Goal: Task Accomplishment & Management: Complete application form

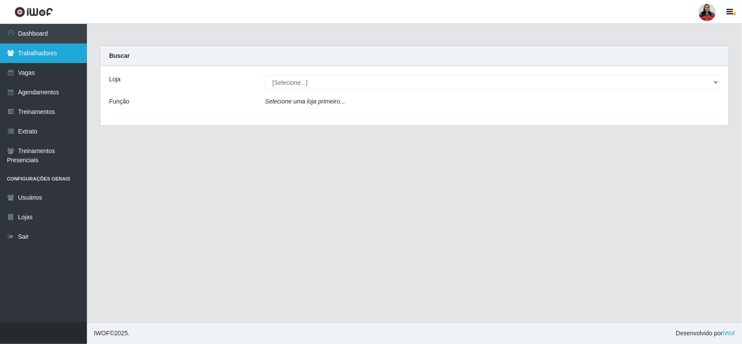
click at [32, 54] on link "Trabalhadores" at bounding box center [43, 53] width 87 height 20
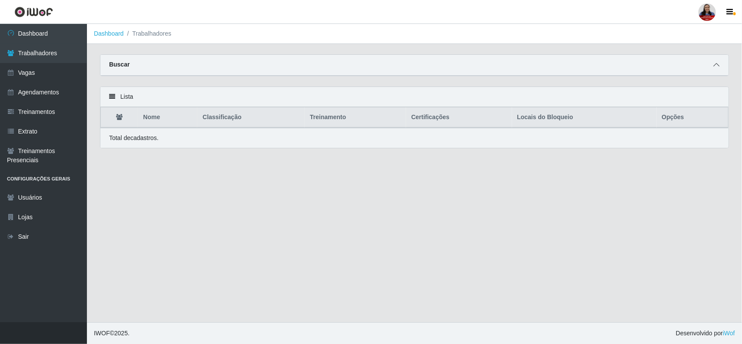
click at [714, 63] on icon at bounding box center [716, 65] width 6 height 6
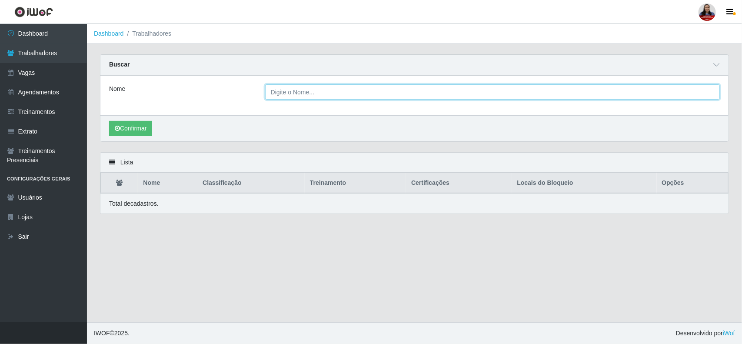
click at [392, 90] on input "Nome" at bounding box center [492, 91] width 454 height 15
type input "alef"
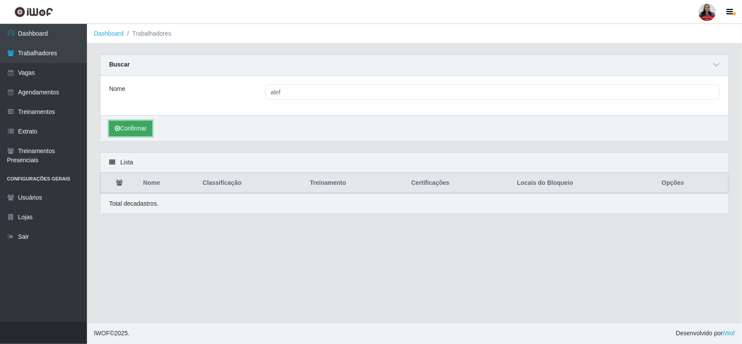
click at [142, 131] on button "Confirmar" at bounding box center [130, 128] width 43 height 15
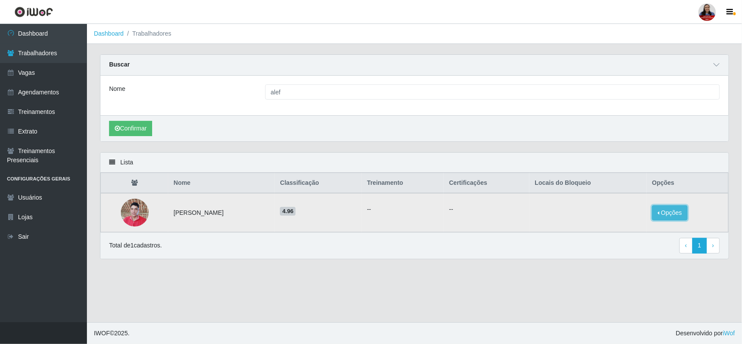
click at [674, 211] on button "Opções" at bounding box center [670, 212] width 36 height 15
drag, startPoint x: 437, startPoint y: 151, endPoint x: 428, endPoint y: 163, distance: 15.5
click at [439, 152] on div "Carregando... Buscar Nome alef Confirmar" at bounding box center [414, 103] width 642 height 98
drag, startPoint x: 246, startPoint y: 213, endPoint x: 166, endPoint y: 225, distance: 81.2
click at [168, 225] on td "Alef Daniel Teixeira da Silva" at bounding box center [221, 212] width 106 height 39
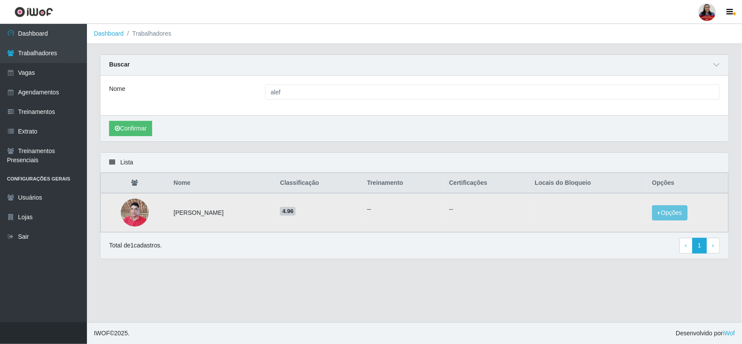
click at [349, 215] on h5 "4.96" at bounding box center [318, 210] width 76 height 9
drag, startPoint x: 171, startPoint y: 212, endPoint x: 247, endPoint y: 212, distance: 76.0
click at [247, 212] on td "Alef Daniel Teixeira da Silva" at bounding box center [221, 212] width 106 height 39
copy td "Alef Daniel Teixeira da Silva"
click at [259, 215] on td "Alef Daniel Teixeira da Silva" at bounding box center [221, 212] width 106 height 39
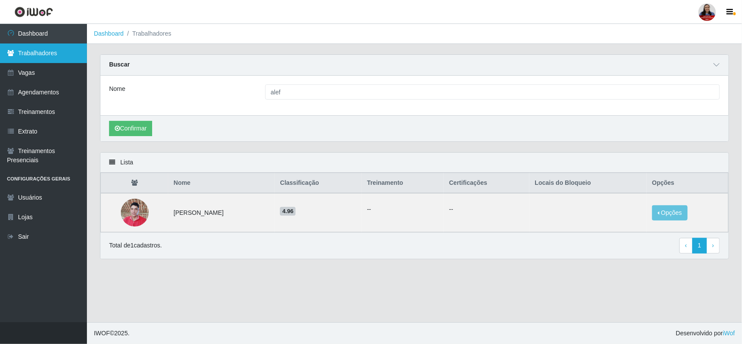
click at [77, 48] on link "Trabalhadores" at bounding box center [43, 53] width 87 height 20
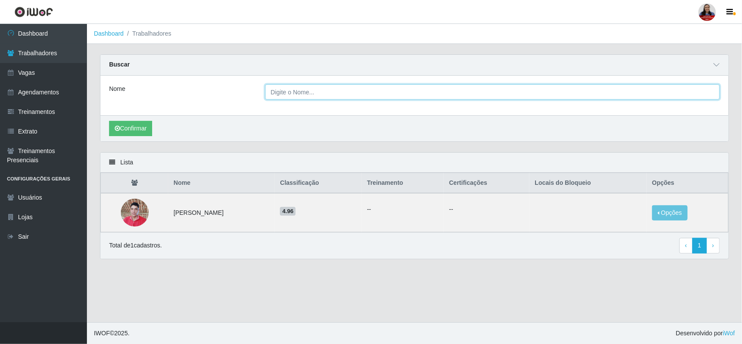
click at [370, 94] on input "Nome" at bounding box center [492, 91] width 454 height 15
paste input "Márcio Lidielson Ferreira"
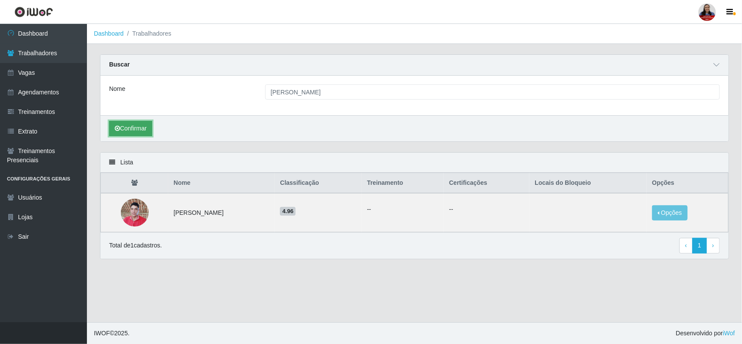
click at [130, 129] on button "Confirmar" at bounding box center [130, 128] width 43 height 15
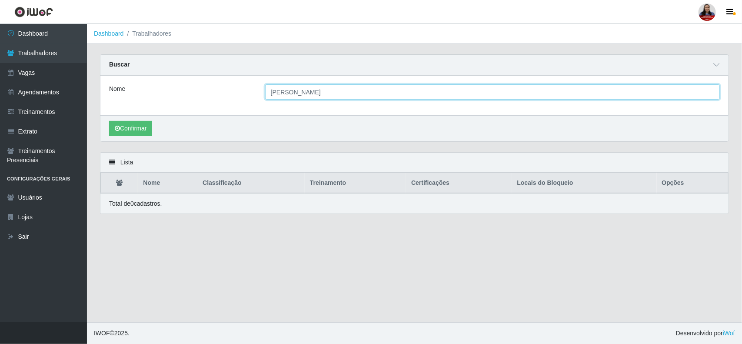
drag, startPoint x: 338, startPoint y: 93, endPoint x: 289, endPoint y: 94, distance: 48.2
click at [289, 94] on input "Márcio Lidielson Ferreira" at bounding box center [492, 91] width 454 height 15
type input "Márcio"
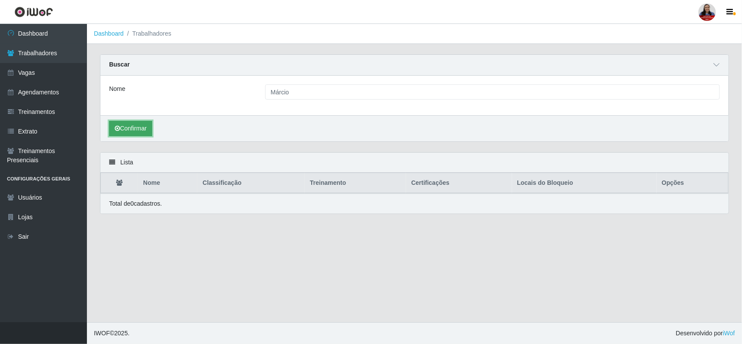
click at [148, 127] on button "Confirmar" at bounding box center [130, 128] width 43 height 15
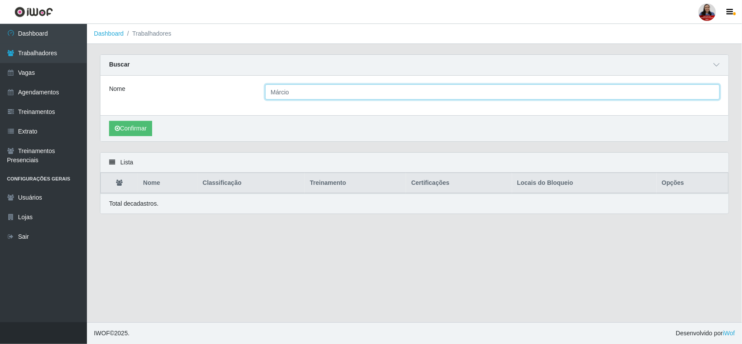
drag, startPoint x: 303, startPoint y: 90, endPoint x: 246, endPoint y: 101, distance: 57.4
click at [246, 101] on div "Nome Márcio" at bounding box center [414, 96] width 628 height 40
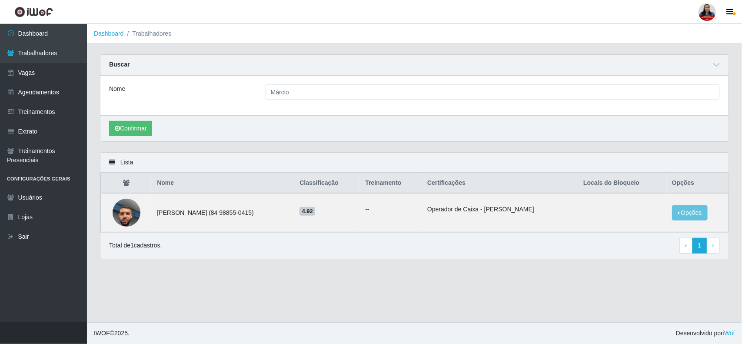
click at [187, 105] on div "Nome Márcio" at bounding box center [414, 96] width 628 height 40
click at [694, 212] on button "Opções" at bounding box center [690, 212] width 36 height 15
click at [633, 222] on button "Bloquear - Loja" at bounding box center [635, 221] width 70 height 18
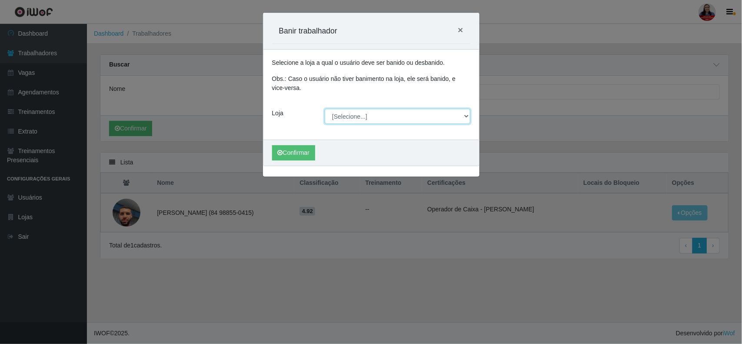
click at [416, 110] on select "[Selecione...] Hiper [GEOGRAPHIC_DATA] - [GEOGRAPHIC_DATA][PERSON_NAME] Hiper […" at bounding box center [398, 116] width 146 height 15
select select "225"
click at [325, 109] on select "[Selecione...] Hiper [GEOGRAPHIC_DATA] - [GEOGRAPHIC_DATA][PERSON_NAME] Hiper […" at bounding box center [398, 116] width 146 height 15
click at [290, 151] on button "Confirmar" at bounding box center [293, 152] width 43 height 15
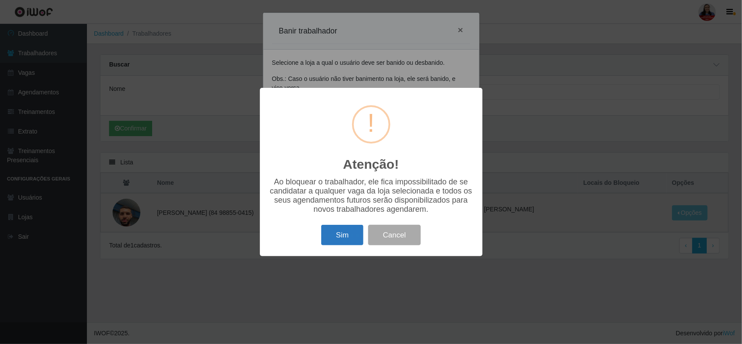
click at [351, 237] on button "Sim" at bounding box center [342, 235] width 42 height 20
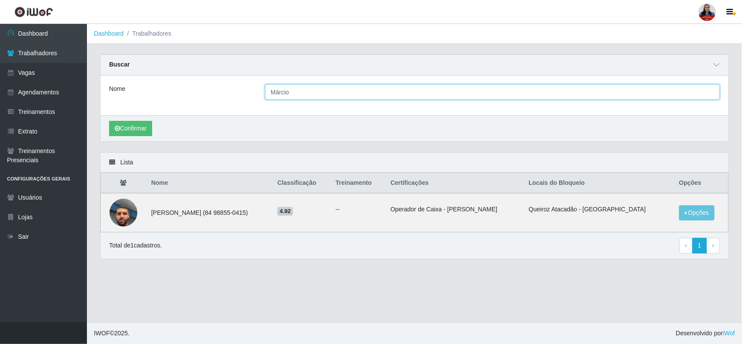
drag, startPoint x: 288, startPoint y: 94, endPoint x: 233, endPoint y: 95, distance: 54.7
click at [233, 95] on div "Nome Márcio" at bounding box center [414, 91] width 623 height 15
paste input "Willian Victor Firmino de Araúj"
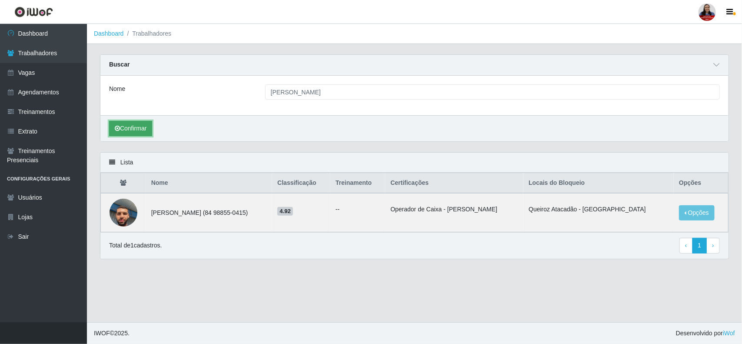
click at [127, 127] on button "Confirmar" at bounding box center [130, 128] width 43 height 15
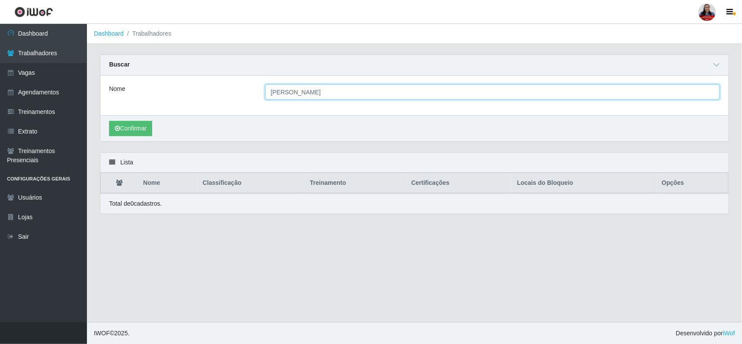
drag, startPoint x: 291, startPoint y: 94, endPoint x: 445, endPoint y: 91, distance: 154.2
click at [445, 91] on input "Willian Victor Firmino de Araújo" at bounding box center [492, 91] width 454 height 15
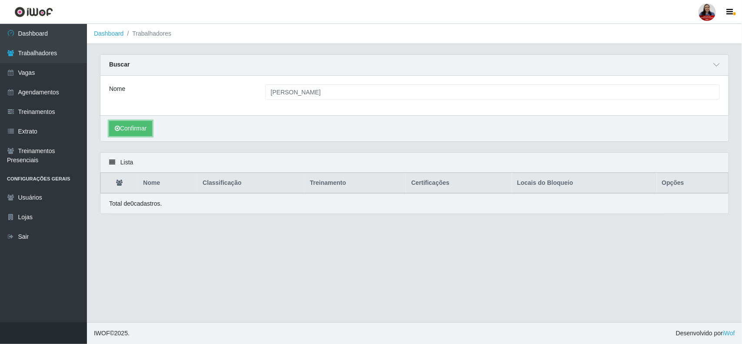
drag, startPoint x: 140, startPoint y: 123, endPoint x: 205, endPoint y: 143, distance: 68.8
click at [140, 123] on button "Confirmar" at bounding box center [130, 128] width 43 height 15
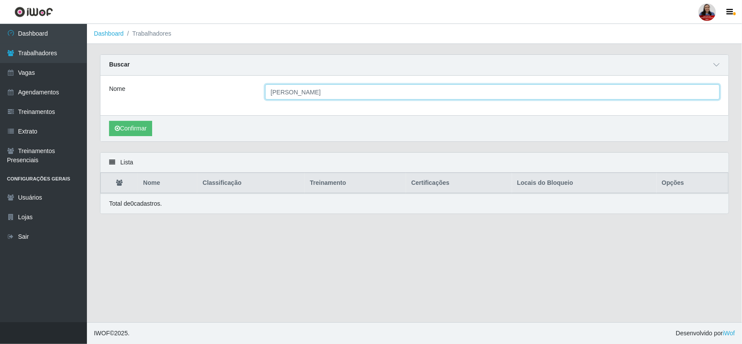
drag, startPoint x: 358, startPoint y: 94, endPoint x: 289, endPoint y: 90, distance: 69.2
click at [289, 90] on input "Willian Victor Firmino de Araújo" at bounding box center [492, 91] width 454 height 15
type input "Willian"
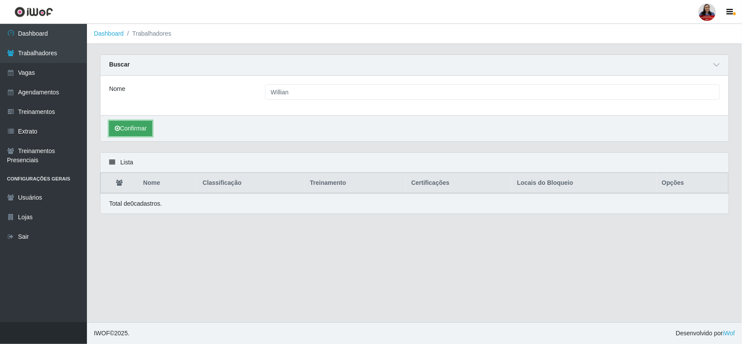
click at [146, 130] on button "Confirmar" at bounding box center [130, 128] width 43 height 15
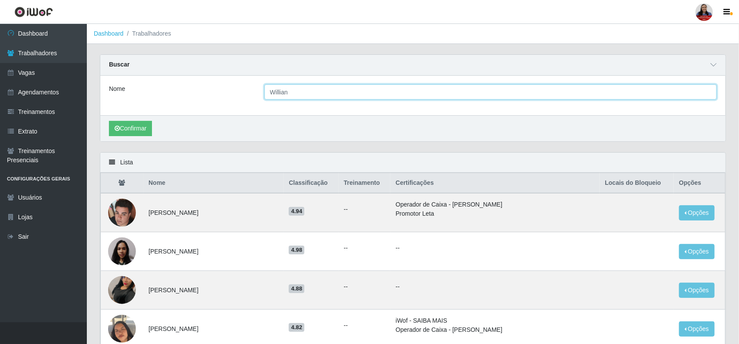
drag, startPoint x: 289, startPoint y: 95, endPoint x: 246, endPoint y: 95, distance: 43.0
click at [246, 95] on div "Nome Willian" at bounding box center [413, 91] width 621 height 15
click at [116, 133] on button "Confirmar" at bounding box center [130, 128] width 43 height 15
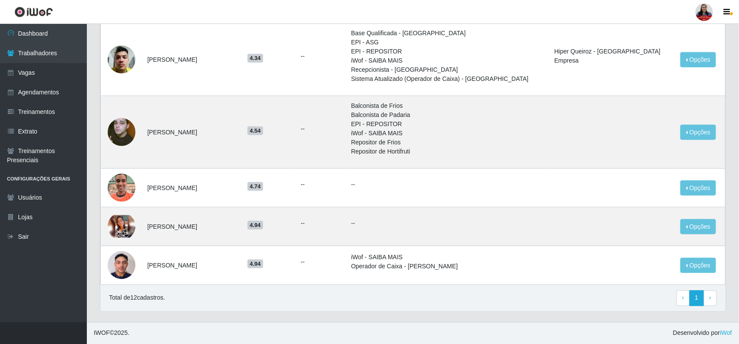
scroll to position [442, 0]
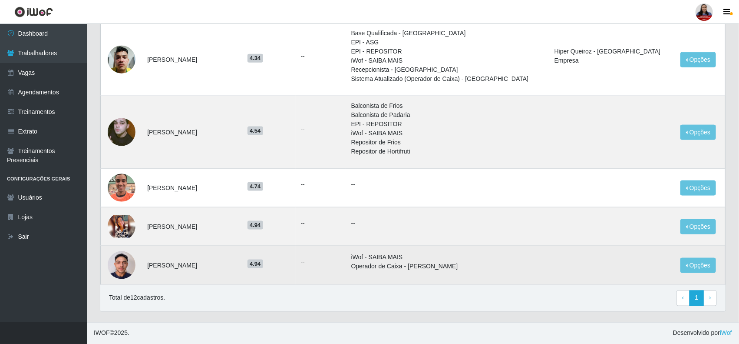
drag, startPoint x: 151, startPoint y: 264, endPoint x: 240, endPoint y: 268, distance: 88.8
click at [240, 268] on td "William Victor Firmino de Araújo" at bounding box center [192, 265] width 100 height 39
copy td "William Victor Firmino de Araújo"
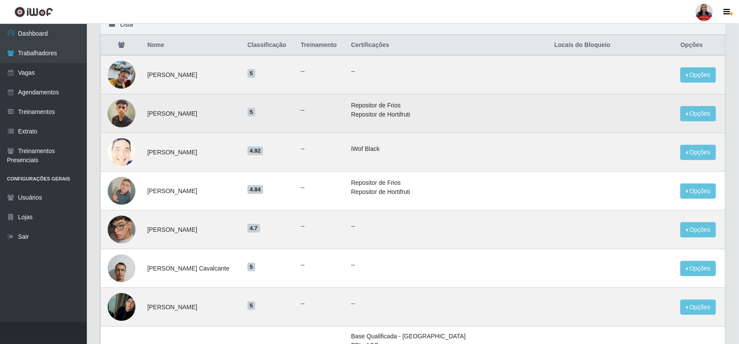
scroll to position [0, 0]
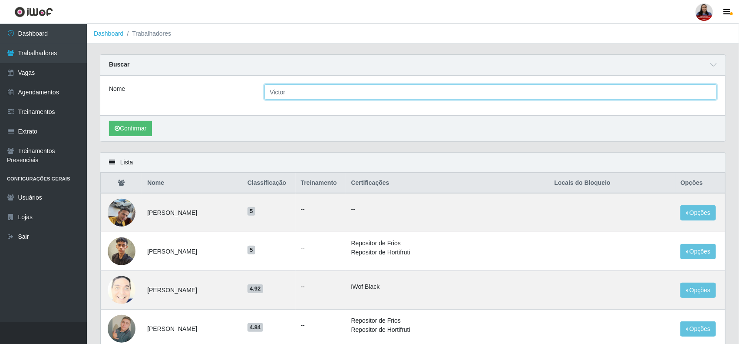
drag, startPoint x: 263, startPoint y: 90, endPoint x: 236, endPoint y: 94, distance: 27.2
click at [236, 94] on div "Nome Victor" at bounding box center [413, 91] width 621 height 15
paste input "William Victor Firmino de Araújo"
type input "William Victor Firmino de Araújo"
click at [146, 128] on button "Confirmar" at bounding box center [130, 128] width 43 height 15
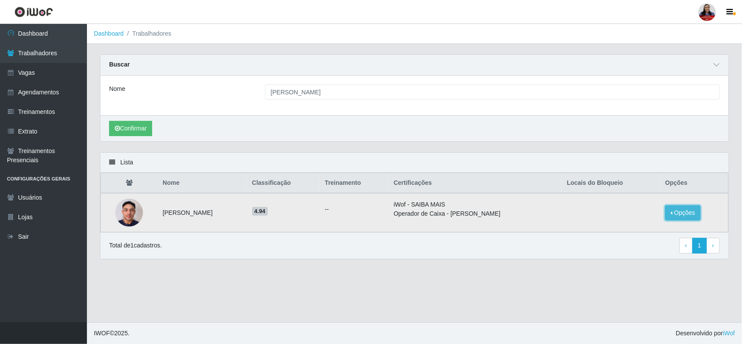
click at [686, 216] on button "Opções" at bounding box center [683, 212] width 36 height 15
click at [547, 221] on td "iWof - SAIBA MAIS Operador de Caixa - Queiroz Atacadão" at bounding box center [474, 212] width 173 height 39
click at [696, 209] on button "Opções" at bounding box center [683, 212] width 36 height 15
click at [643, 216] on button "Bloquear - Loja" at bounding box center [628, 221] width 70 height 18
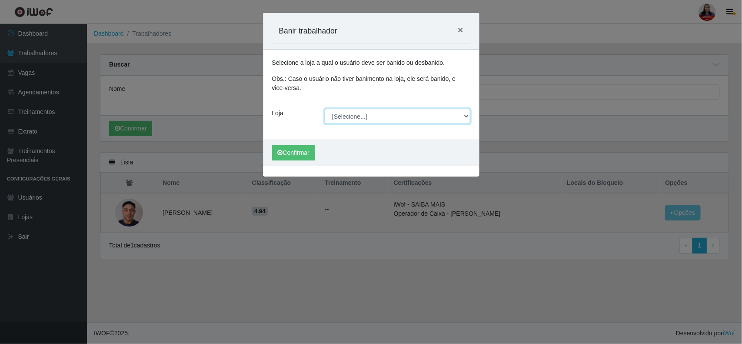
click at [379, 113] on select "[Selecione...] Hiper [GEOGRAPHIC_DATA] - [GEOGRAPHIC_DATA][PERSON_NAME] Hiper […" at bounding box center [398, 116] width 146 height 15
select select "225"
click at [325, 109] on select "[Selecione...] Hiper [GEOGRAPHIC_DATA] - [GEOGRAPHIC_DATA][PERSON_NAME] Hiper […" at bounding box center [398, 116] width 146 height 15
click at [300, 150] on button "Confirmar" at bounding box center [293, 152] width 43 height 15
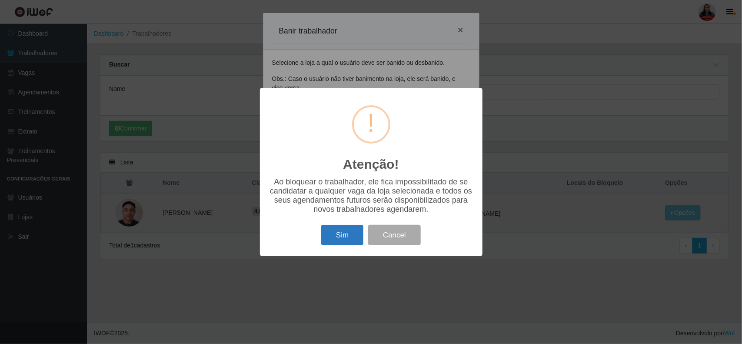
click at [351, 240] on button "Sim" at bounding box center [342, 235] width 42 height 20
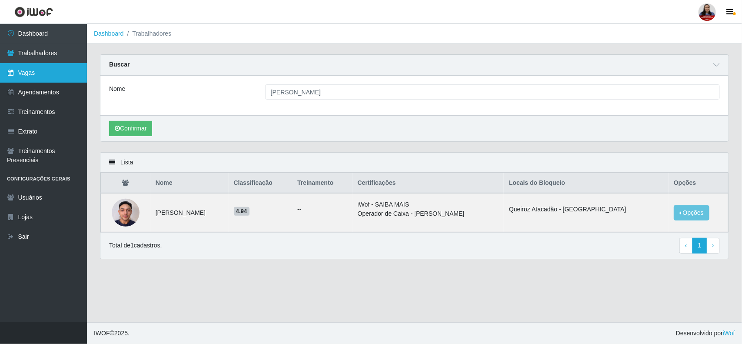
click at [34, 73] on link "Vagas" at bounding box center [43, 73] width 87 height 20
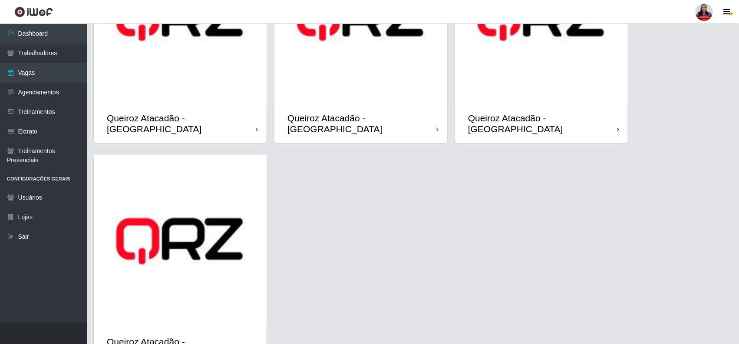
scroll to position [815, 0]
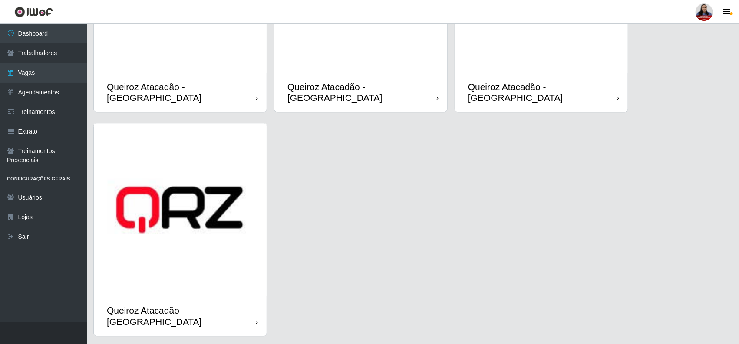
click at [205, 235] on img at bounding box center [180, 209] width 173 height 173
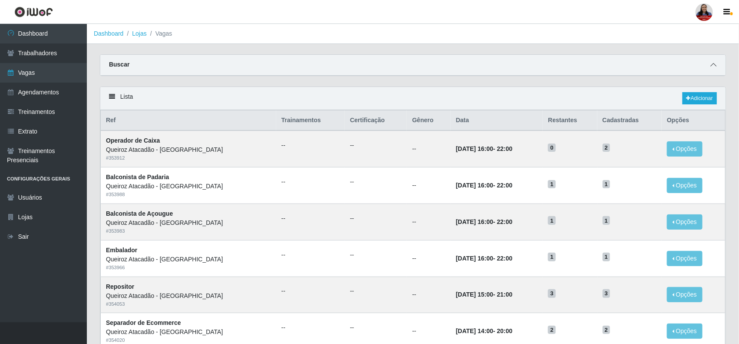
click at [711, 66] on icon at bounding box center [714, 65] width 6 height 6
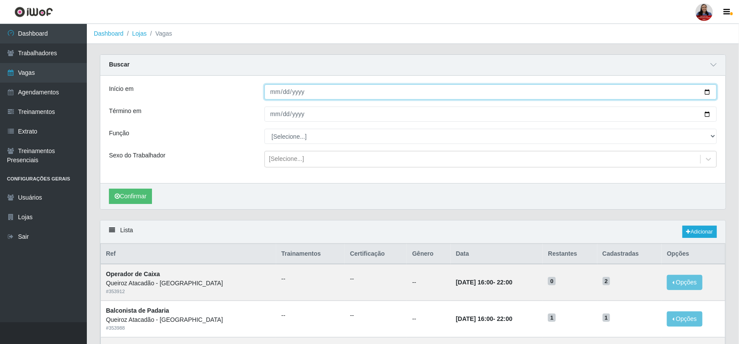
click at [705, 92] on input "Início em" at bounding box center [491, 91] width 453 height 15
click at [708, 116] on input "Término em" at bounding box center [491, 113] width 453 height 15
drag, startPoint x: 235, startPoint y: 131, endPoint x: 241, endPoint y: 131, distance: 5.6
click at [235, 131] on div "Função" at bounding box center [181, 136] width 156 height 15
click at [707, 92] on input "[DATE]" at bounding box center [491, 91] width 453 height 15
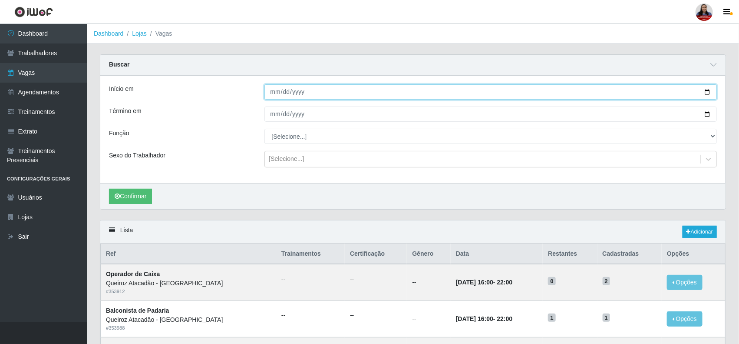
type input "[DATE]"
click at [399, 205] on div "Confirmar" at bounding box center [413, 196] width 626 height 26
click at [705, 115] on input "Término em" at bounding box center [491, 113] width 453 height 15
type input "[DATE]"
click at [131, 193] on button "Confirmar" at bounding box center [130, 196] width 43 height 15
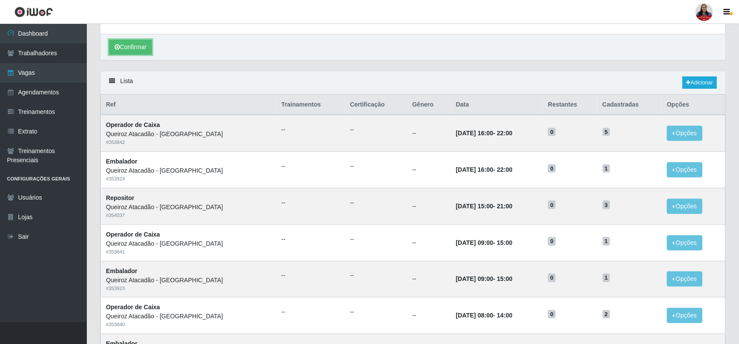
scroll to position [54, 0]
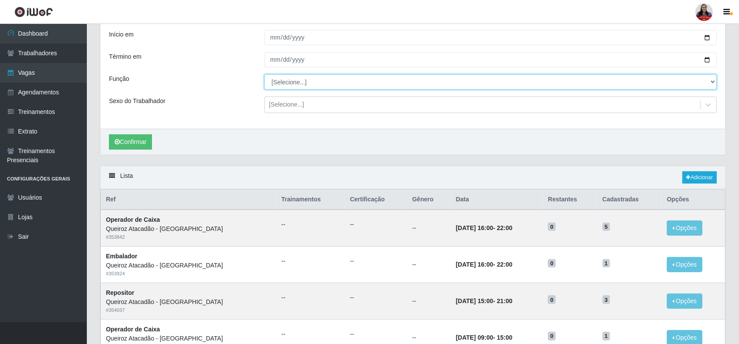
click at [381, 78] on select "[Selecione...] Balconista de Açougue Balconista de Açougue + Balconista de Açou…" at bounding box center [491, 81] width 453 height 15
click at [265, 75] on select "[Selecione...] Balconista de Açougue Balconista de Açougue + Balconista de Açou…" at bounding box center [491, 81] width 453 height 15
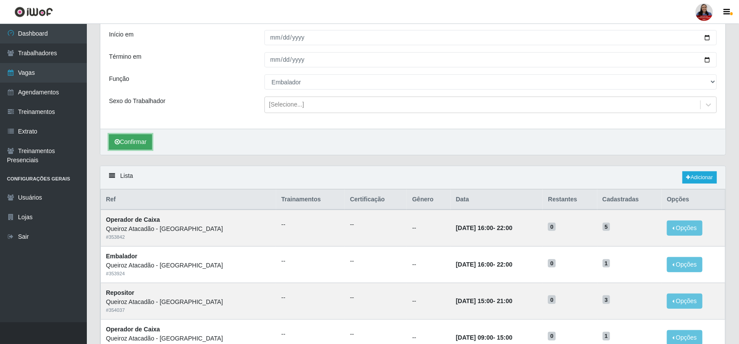
click at [109, 136] on button "Confirmar" at bounding box center [130, 141] width 43 height 15
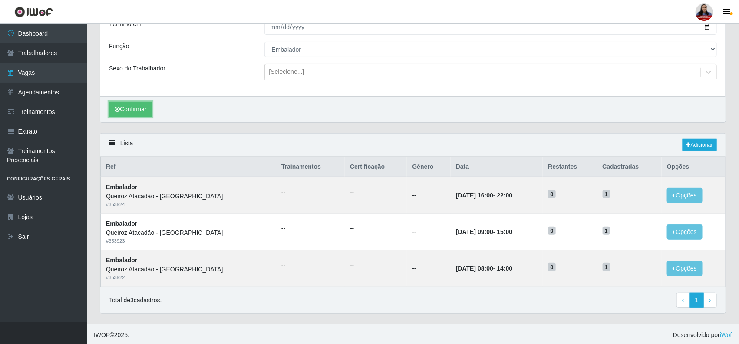
scroll to position [90, 0]
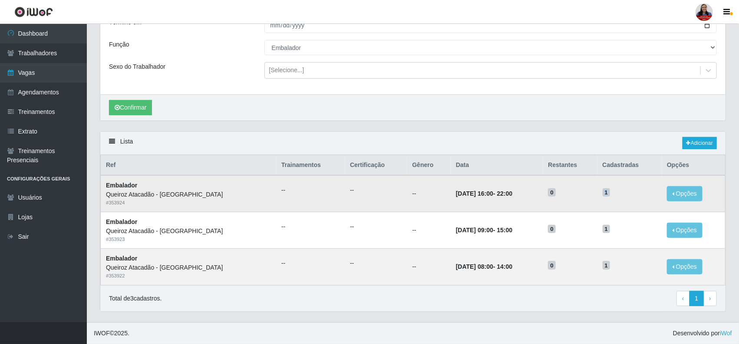
drag, startPoint x: 616, startPoint y: 192, endPoint x: 599, endPoint y: 192, distance: 17.4
click at [599, 192] on tr "Embalador Queiroz Atacadão - São Gonçalo do Amarante # 353924 -- -- -- 08/10/20…" at bounding box center [413, 193] width 625 height 36
click at [592, 187] on h5 "0" at bounding box center [570, 191] width 44 height 9
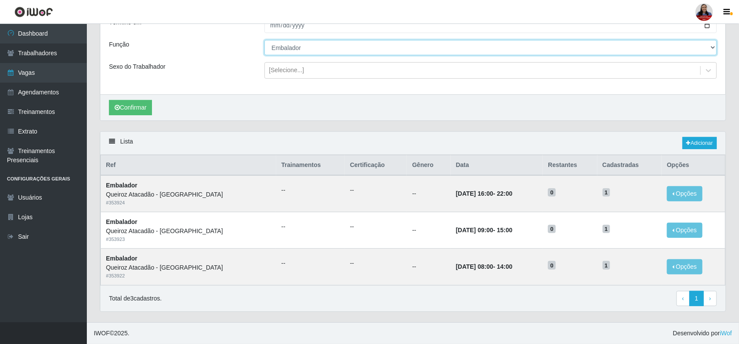
click at [331, 46] on select "[Selecione...] Balconista de Açougue Balconista de Açougue + Balconista de Açou…" at bounding box center [491, 47] width 453 height 15
select select "[Selecione...]"
click at [265, 40] on select "[Selecione...] Balconista de Açougue Balconista de Açougue + Balconista de Açou…" at bounding box center [491, 47] width 453 height 15
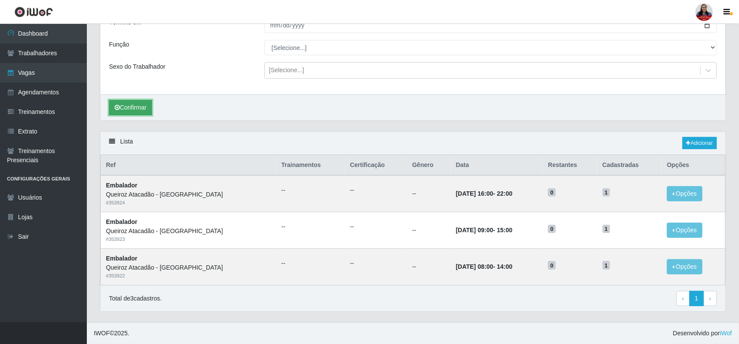
click at [134, 108] on button "Confirmar" at bounding box center [130, 107] width 43 height 15
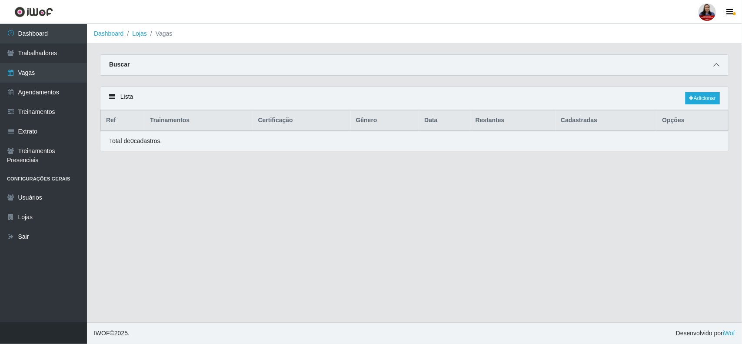
click at [715, 64] on icon at bounding box center [716, 65] width 6 height 6
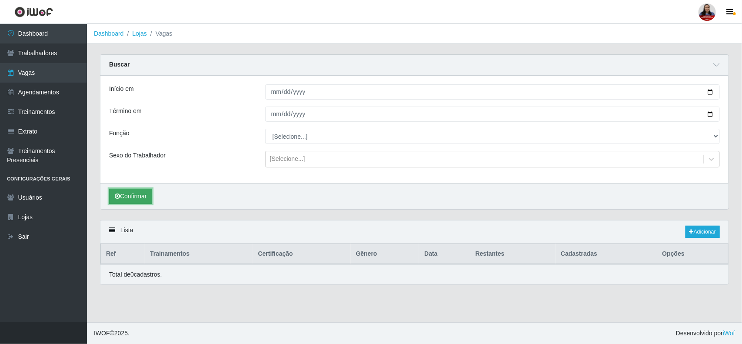
click at [152, 199] on button "Confirmar" at bounding box center [130, 196] width 43 height 15
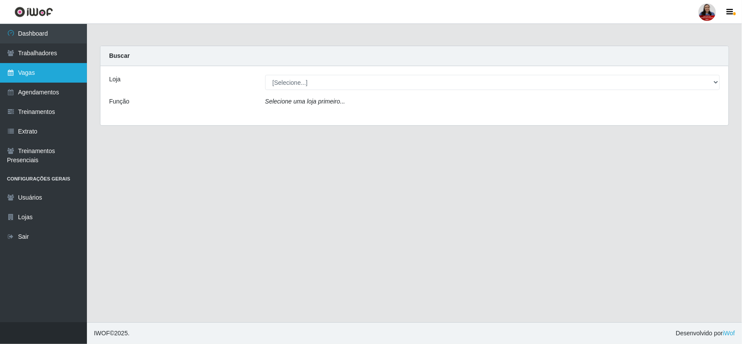
click at [20, 73] on link "Vagas" at bounding box center [43, 73] width 87 height 20
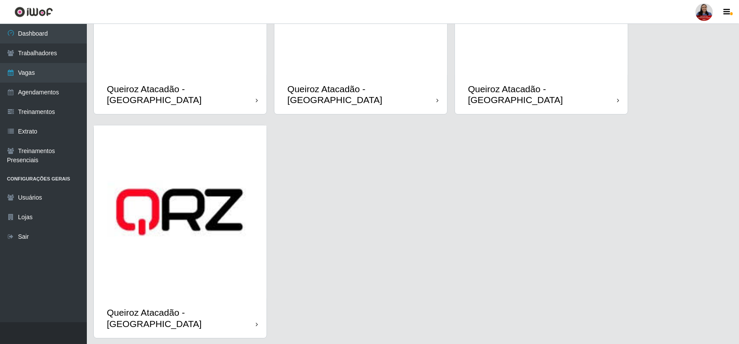
scroll to position [817, 0]
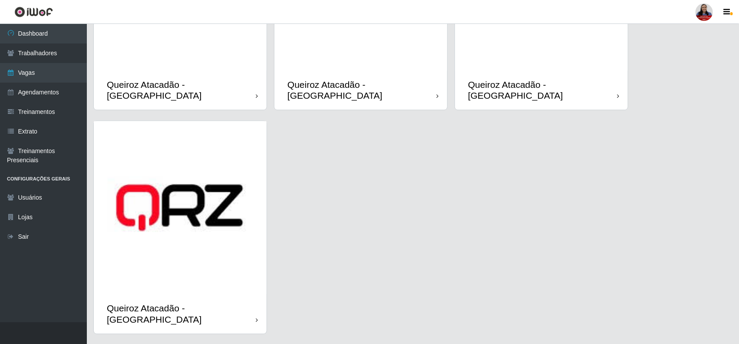
click at [182, 220] on img at bounding box center [180, 207] width 173 height 173
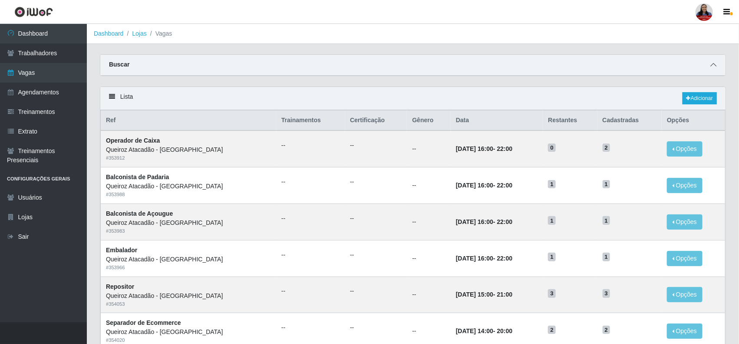
click at [712, 61] on span at bounding box center [714, 65] width 10 height 10
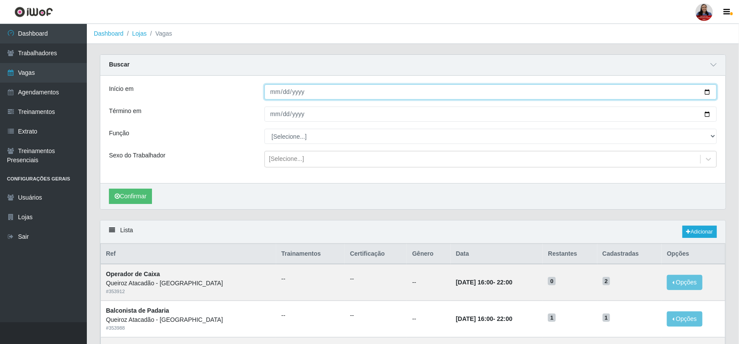
click at [707, 92] on input "Início em" at bounding box center [491, 91] width 453 height 15
type input "[DATE]"
drag, startPoint x: 709, startPoint y: 114, endPoint x: 687, endPoint y: 120, distance: 22.1
click at [709, 113] on input "Término em" at bounding box center [491, 113] width 453 height 15
type input "[DATE]"
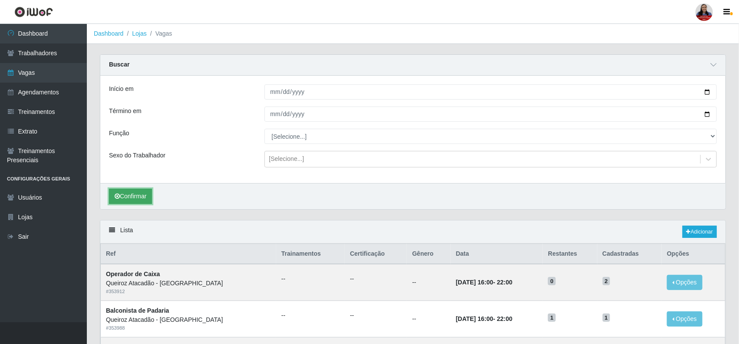
click at [145, 196] on button "Confirmar" at bounding box center [130, 196] width 43 height 15
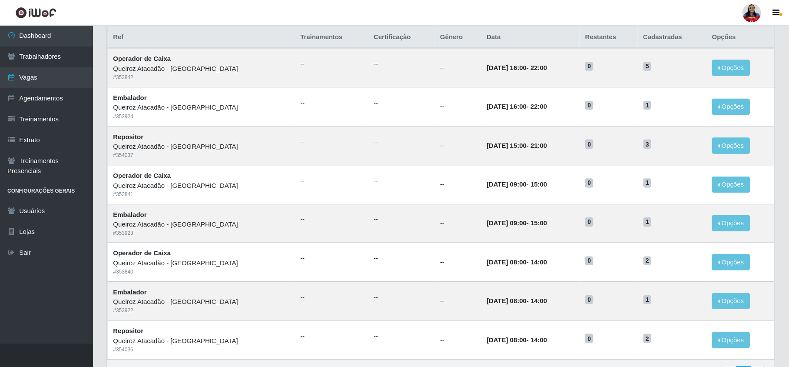
scroll to position [219, 0]
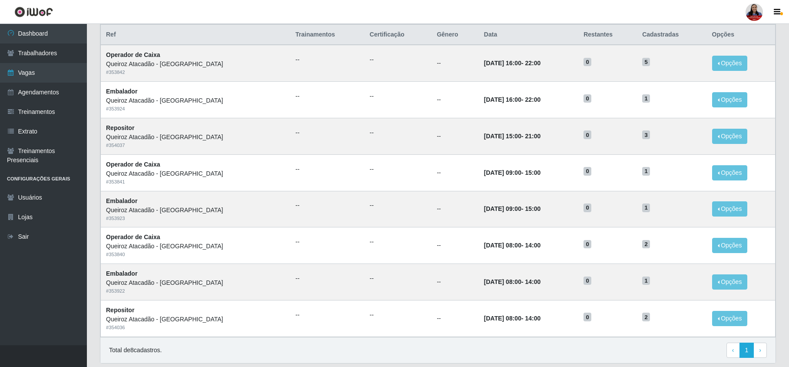
drag, startPoint x: 729, startPoint y: 0, endPoint x: 389, endPoint y: 16, distance: 339.6
click at [389, 15] on header "Perfil Alterar Senha Sair" at bounding box center [394, 12] width 789 height 24
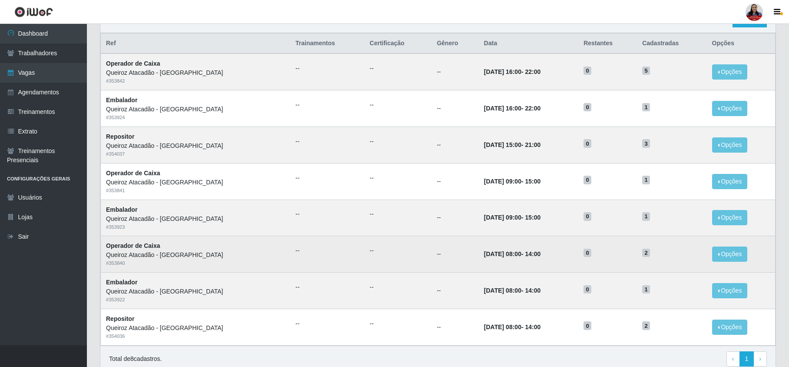
scroll to position [45, 0]
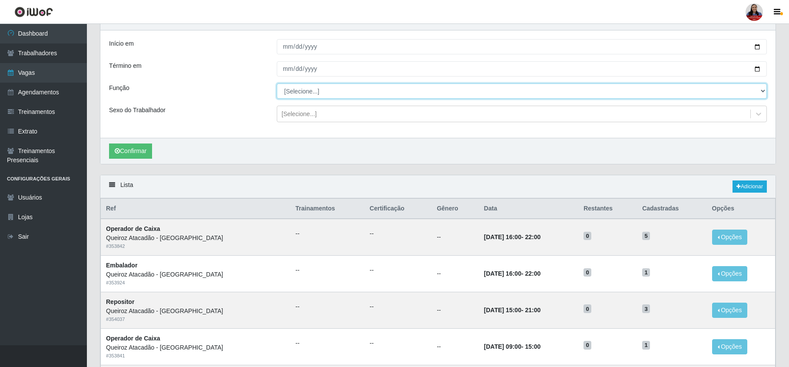
click at [333, 90] on select "[Selecione...] Balconista de Açougue Balconista de Açougue + Balconista de Açou…" at bounding box center [522, 90] width 490 height 15
click at [277, 84] on select "[Selecione...] Balconista de Açougue Balconista de Açougue + Balconista de Açou…" at bounding box center [522, 90] width 490 height 15
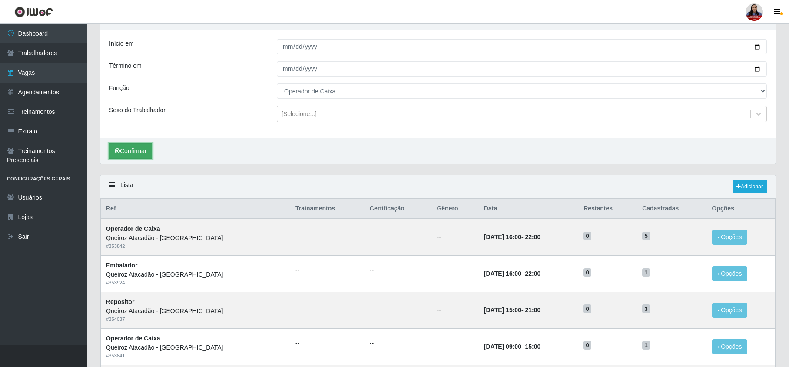
click at [132, 146] on button "Confirmar" at bounding box center [130, 150] width 43 height 15
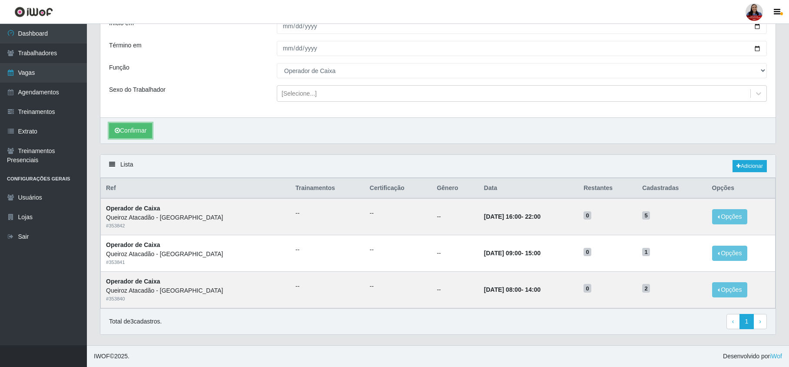
scroll to position [69, 0]
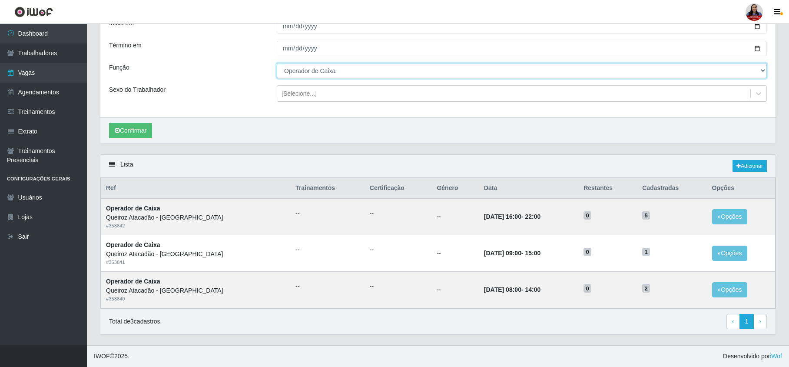
click at [310, 70] on select "[Selecione...] Balconista de Açougue Balconista de Açougue + Balconista de Açou…" at bounding box center [522, 70] width 490 height 15
click at [277, 63] on select "[Selecione...] Balconista de Açougue Balconista de Açougue + Balconista de Açou…" at bounding box center [522, 70] width 490 height 15
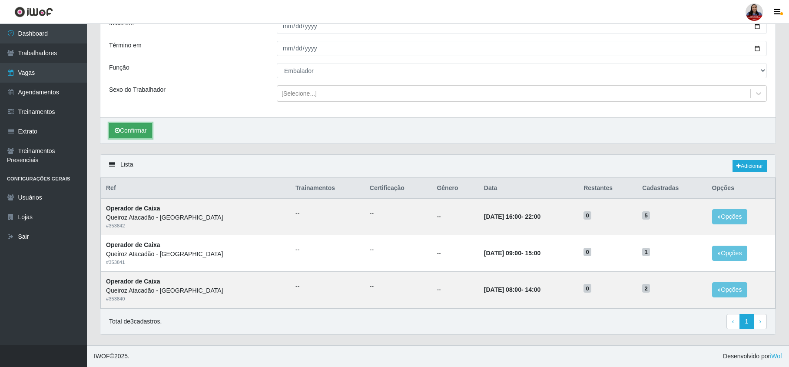
click at [145, 129] on button "Confirmar" at bounding box center [130, 130] width 43 height 15
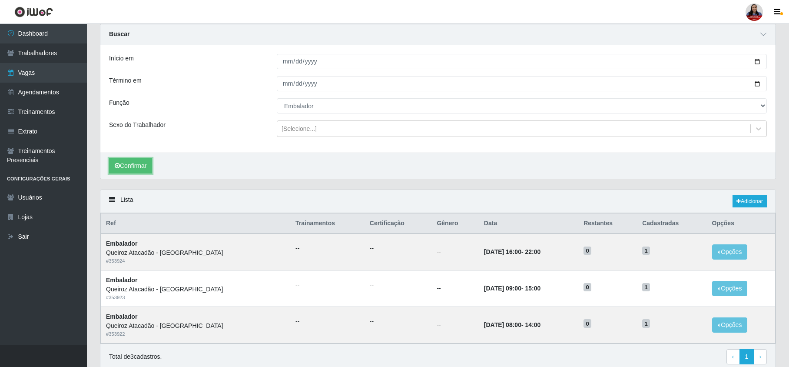
scroll to position [58, 0]
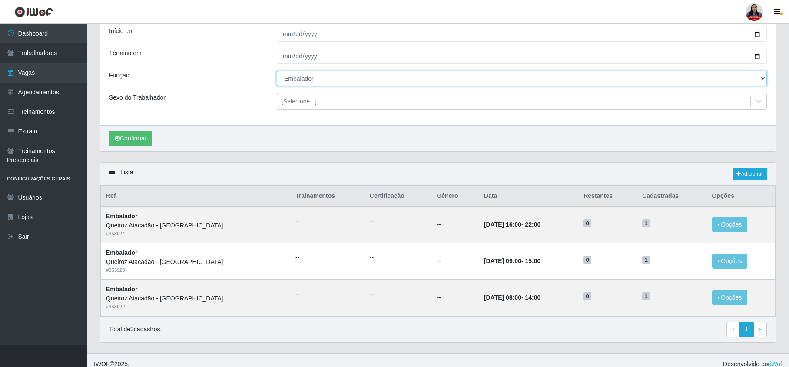
click at [358, 84] on select "[Selecione...] Balconista de Açougue Balconista de Açougue + Balconista de Açou…" at bounding box center [522, 78] width 490 height 15
click at [341, 79] on select "[Selecione...] Balconista de Açougue Balconista de Açougue + Balconista de Açou…" at bounding box center [522, 78] width 490 height 15
click at [277, 71] on select "[Selecione...] Balconista de Açougue Balconista de Açougue + Balconista de Açou…" at bounding box center [522, 78] width 490 height 15
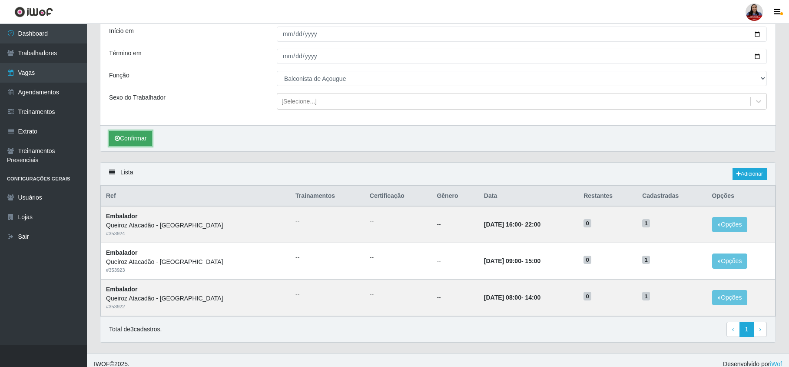
click at [150, 139] on button "Confirmar" at bounding box center [130, 138] width 43 height 15
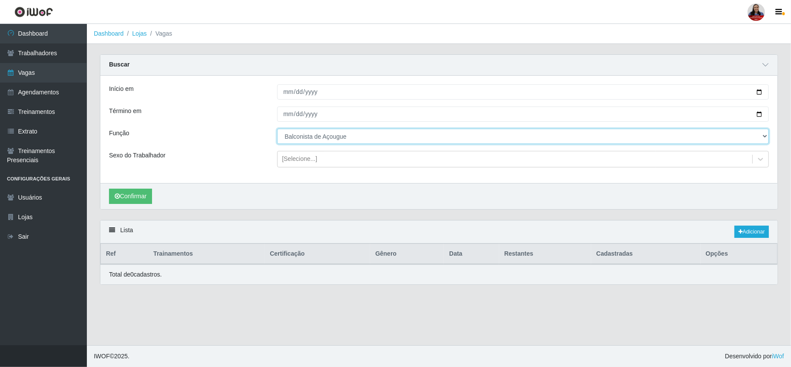
click at [338, 143] on select "[Selecione...] Balconista de Açougue Balconista de Açougue + Balconista de Açou…" at bounding box center [523, 136] width 492 height 15
select select "159"
click at [277, 129] on select "[Selecione...] Balconista de Açougue Balconista de Açougue + Balconista de Açou…" at bounding box center [523, 136] width 492 height 15
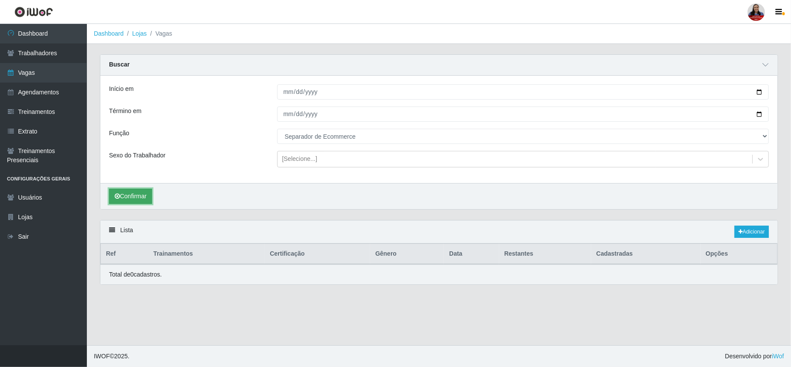
click at [144, 195] on button "Confirmar" at bounding box center [130, 196] width 43 height 15
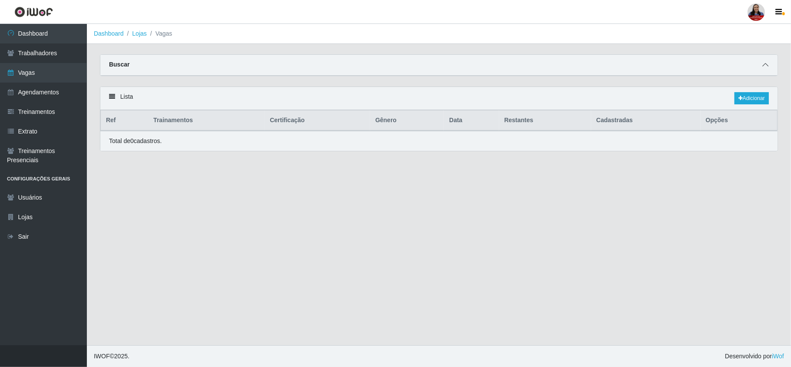
click at [764, 63] on icon at bounding box center [765, 65] width 6 height 6
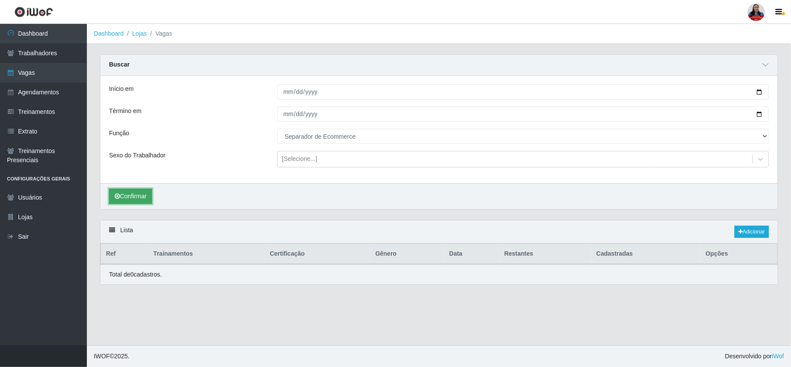
click at [142, 195] on button "Confirmar" at bounding box center [130, 196] width 43 height 15
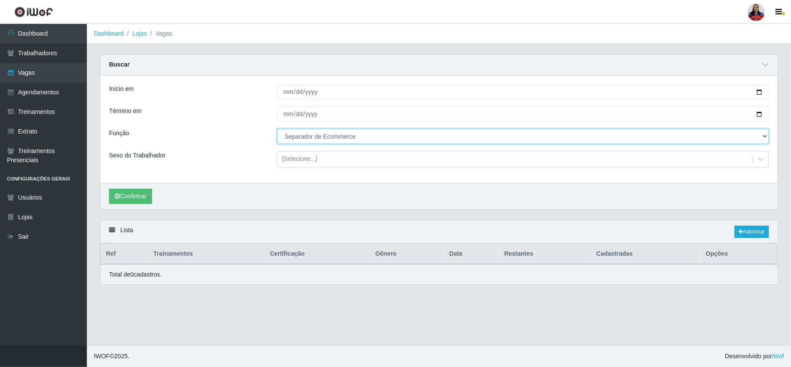
drag, startPoint x: 358, startPoint y: 139, endPoint x: 358, endPoint y: 144, distance: 4.8
click at [358, 139] on select "[Selecione...] Balconista de Açougue Balconista de Açougue + Balconista de Açou…" at bounding box center [523, 136] width 492 height 15
click at [277, 129] on select "[Selecione...] Balconista de Açougue Balconista de Açougue + Balconista de Açou…" at bounding box center [523, 136] width 492 height 15
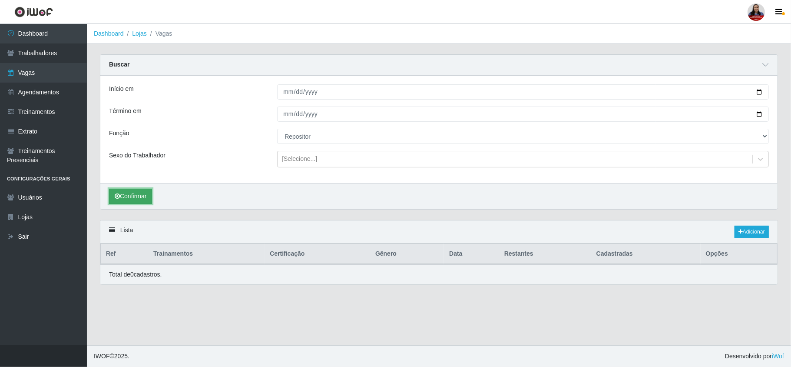
click at [132, 194] on button "Confirmar" at bounding box center [130, 196] width 43 height 15
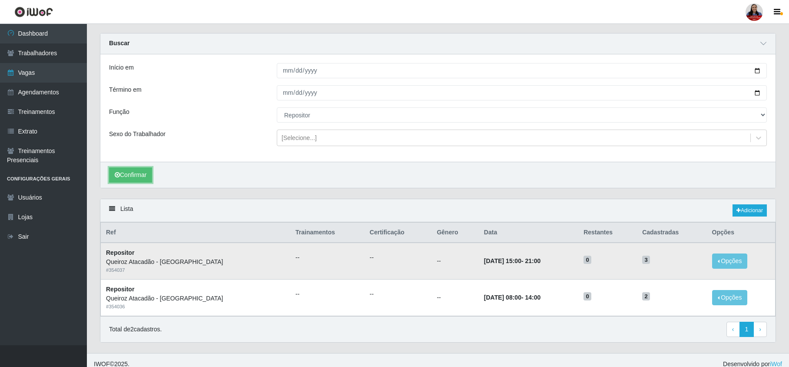
scroll to position [32, 0]
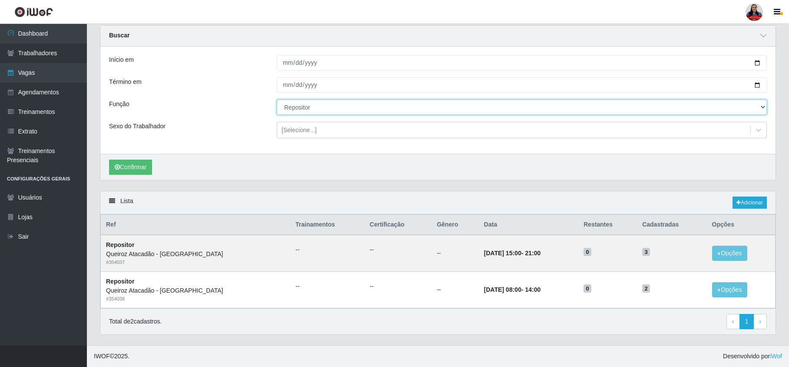
click at [340, 108] on select "[Selecione...] Balconista de Açougue Balconista de Açougue + Balconista de Açou…" at bounding box center [522, 106] width 490 height 15
click at [277, 99] on select "[Selecione...] Balconista de Açougue Balconista de Açougue + Balconista de Açou…" at bounding box center [522, 106] width 490 height 15
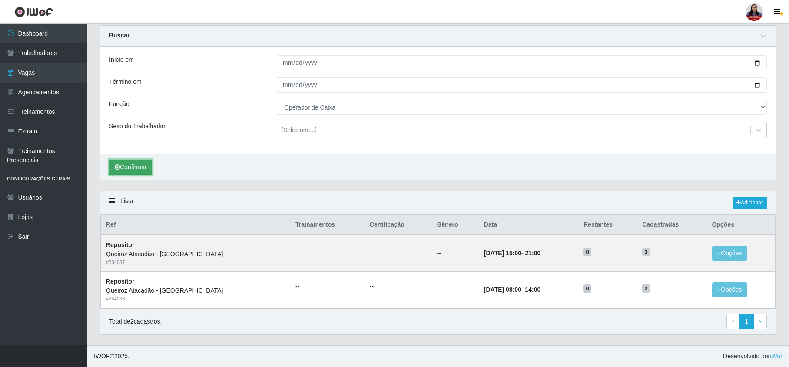
click at [138, 166] on button "Confirmar" at bounding box center [130, 166] width 43 height 15
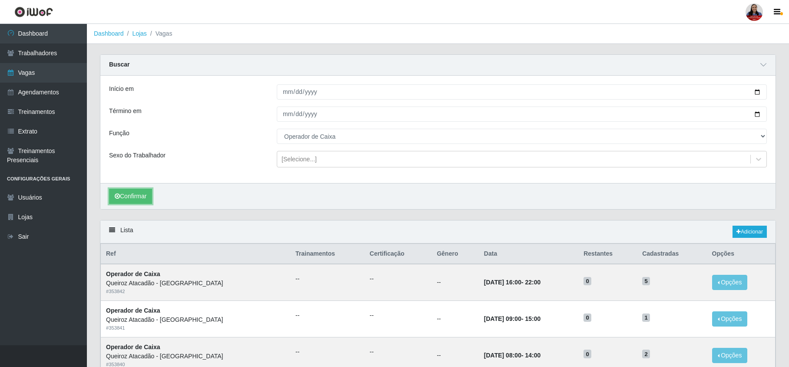
scroll to position [58, 0]
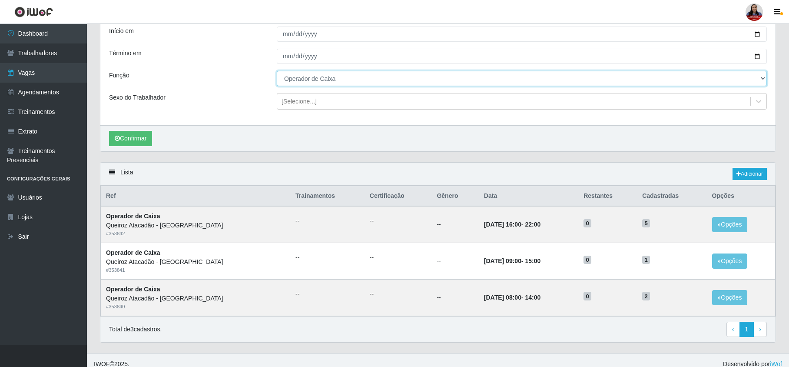
click at [387, 80] on select "[Selecione...] Balconista de Açougue Balconista de Açougue + Balconista de Açou…" at bounding box center [522, 78] width 490 height 15
click at [277, 71] on select "[Selecione...] Balconista de Açougue Balconista de Açougue + Balconista de Açou…" at bounding box center [522, 78] width 490 height 15
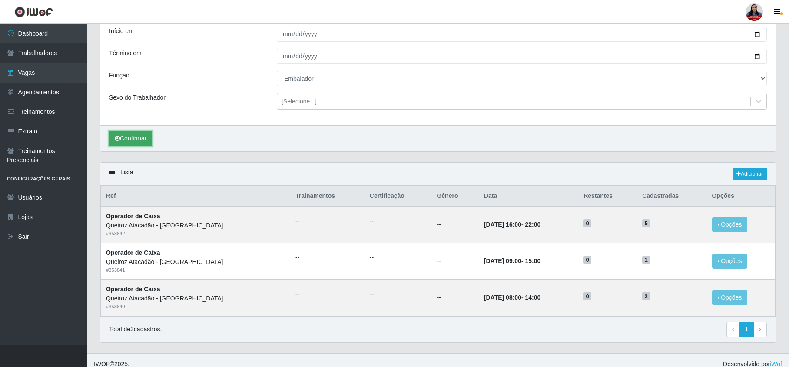
click at [131, 140] on button "Confirmar" at bounding box center [130, 138] width 43 height 15
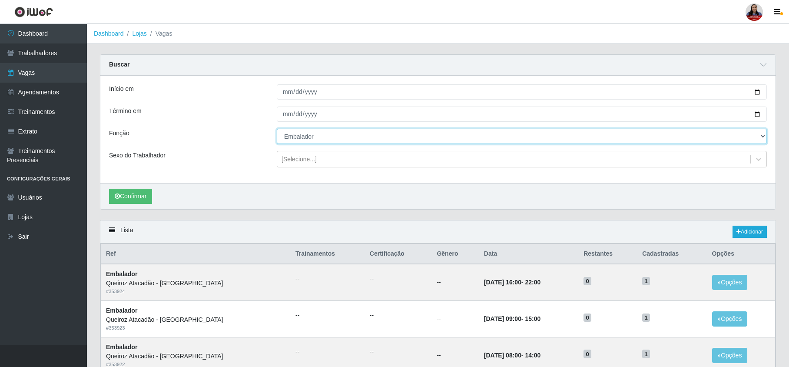
click at [308, 137] on select "[Selecione...] Balconista de Açougue Balconista de Açougue + Balconista de Açou…" at bounding box center [522, 136] width 490 height 15
click at [277, 129] on select "[Selecione...] Balconista de Açougue Balconista de Açougue + Balconista de Açou…" at bounding box center [522, 136] width 490 height 15
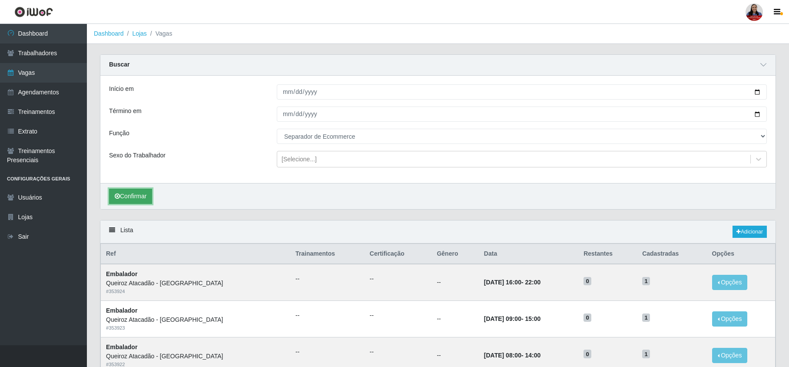
click at [130, 199] on button "Confirmar" at bounding box center [130, 196] width 43 height 15
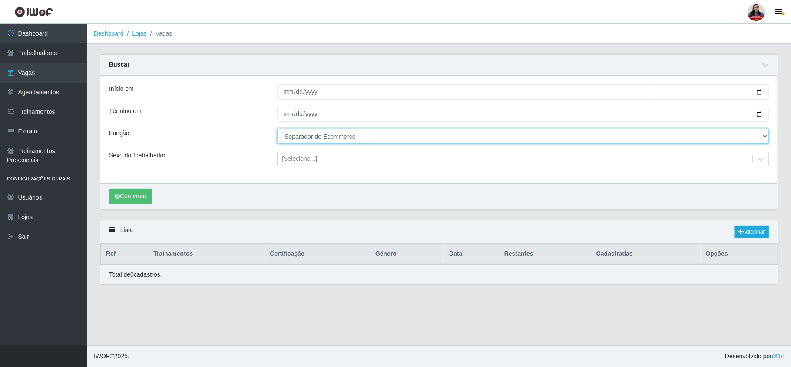
drag, startPoint x: 355, startPoint y: 136, endPoint x: 353, endPoint y: 141, distance: 5.2
click at [354, 141] on select "[Selecione...] Balconista de Açougue Balconista de Açougue + Balconista de Açou…" at bounding box center [523, 136] width 492 height 15
select select "24"
click at [277, 129] on select "[Selecione...] Balconista de Açougue Balconista de Açougue + Balconista de Açou…" at bounding box center [523, 136] width 492 height 15
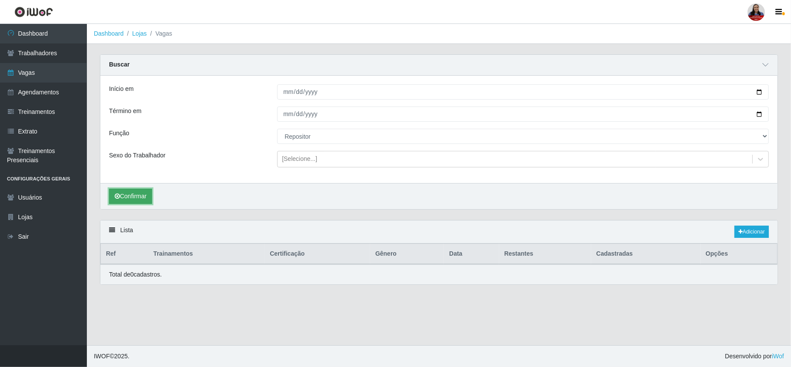
click at [134, 193] on button "Confirmar" at bounding box center [130, 196] width 43 height 15
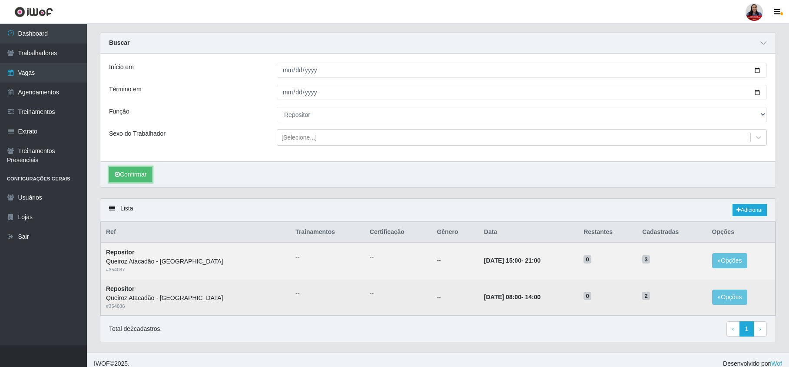
scroll to position [32, 0]
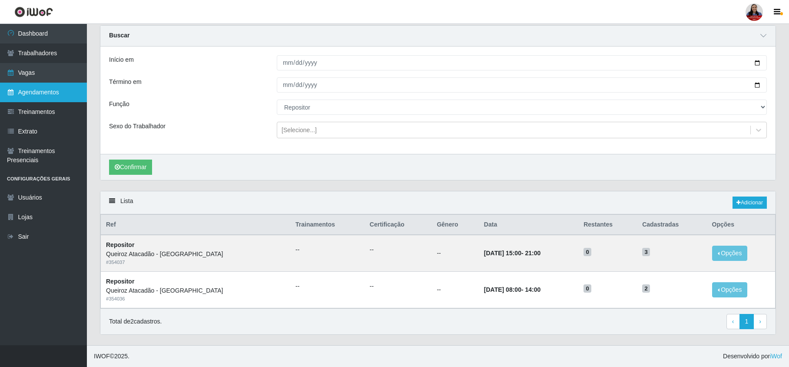
click at [44, 93] on link "Agendamentos" at bounding box center [43, 93] width 87 height 20
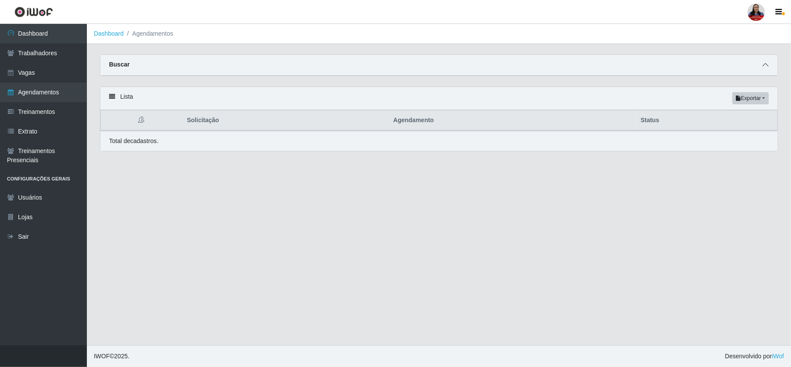
click at [763, 62] on icon at bounding box center [765, 65] width 6 height 6
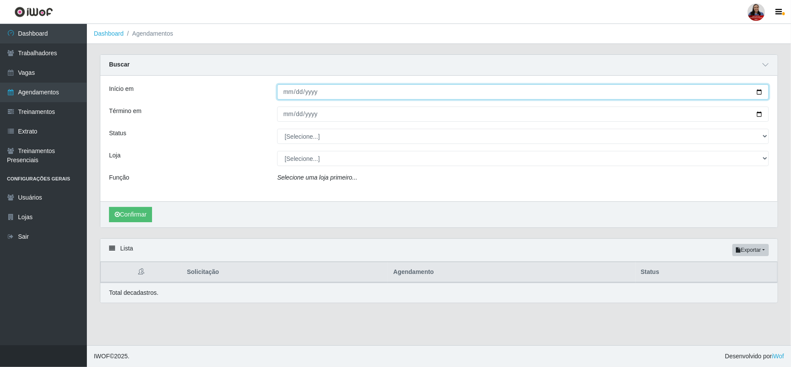
click at [760, 89] on input "Início em" at bounding box center [523, 91] width 492 height 15
type input "[DATE]"
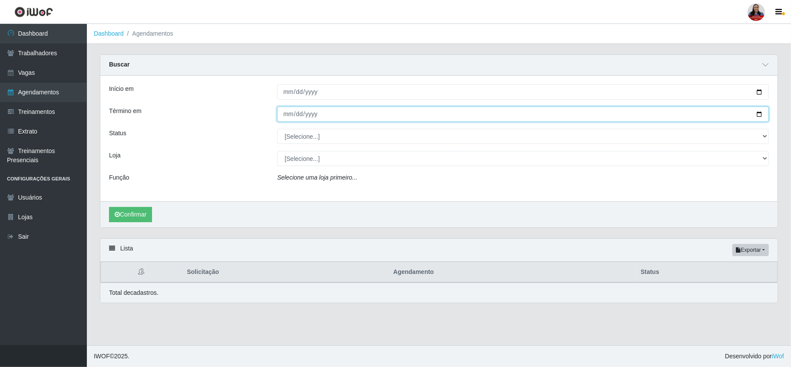
click at [758, 115] on input "Término em" at bounding box center [523, 113] width 492 height 15
type input "[DATE]"
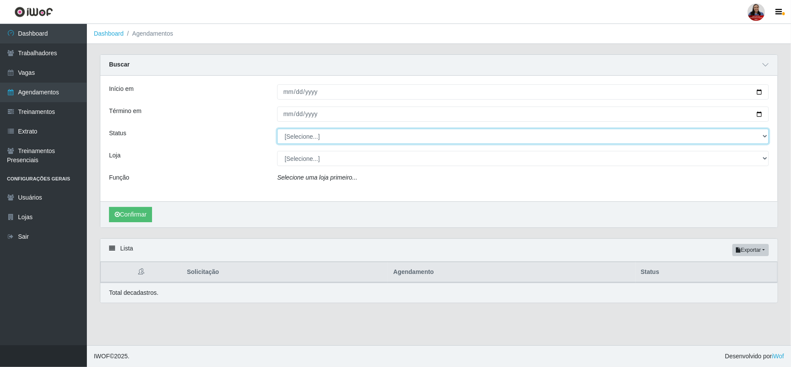
click at [299, 142] on select "[Selecione...] AGENDADO AGUARDANDO LIBERAR EM ANDAMENTO EM REVISÃO FINALIZADO C…" at bounding box center [523, 136] width 492 height 15
select select "AGENDADO"
click at [277, 129] on select "[Selecione...] AGENDADO AGUARDANDO LIBERAR EM ANDAMENTO EM REVISÃO FINALIZADO C…" at bounding box center [523, 136] width 492 height 15
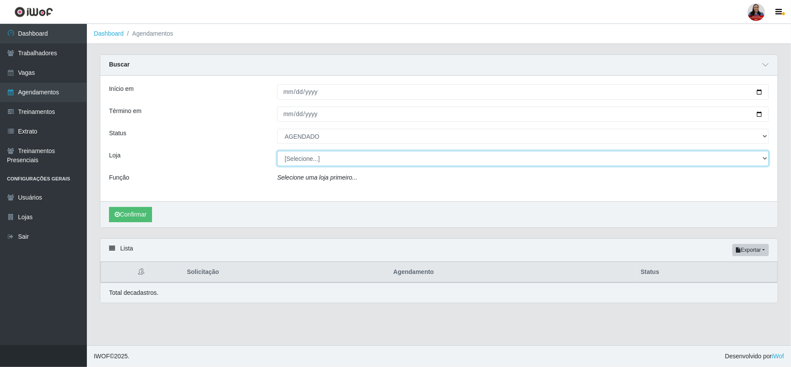
click at [292, 160] on select "[Selecione...] Hiper [GEOGRAPHIC_DATA] - [GEOGRAPHIC_DATA][PERSON_NAME] Hiper […" at bounding box center [523, 158] width 492 height 15
select select "464"
click at [277, 151] on select "[Selecione...] Hiper [GEOGRAPHIC_DATA] - [GEOGRAPHIC_DATA][PERSON_NAME] Hiper […" at bounding box center [523, 158] width 492 height 15
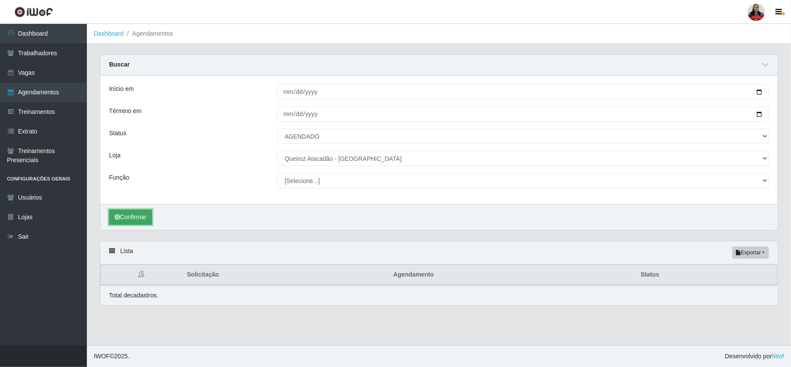
click at [139, 213] on button "Confirmar" at bounding box center [130, 216] width 43 height 15
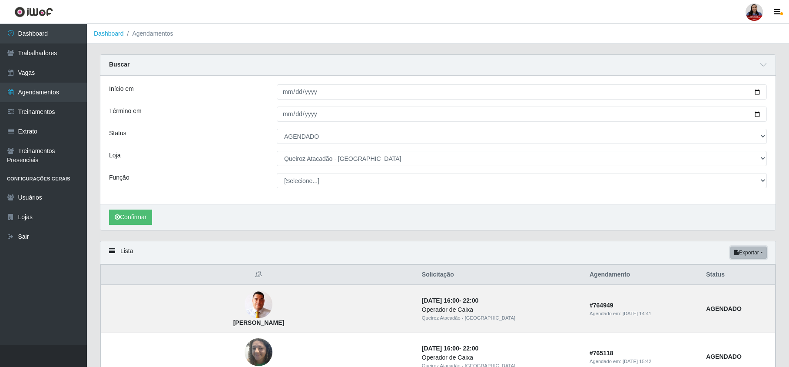
click at [745, 252] on button "Exportar" at bounding box center [748, 252] width 36 height 12
click at [725, 292] on button "Excel" at bounding box center [733, 287] width 69 height 18
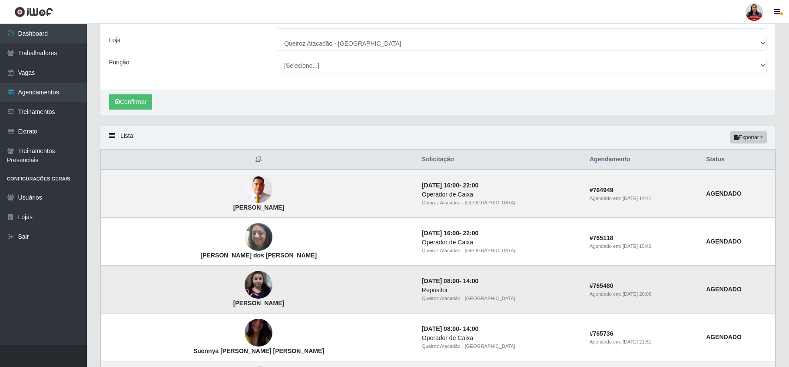
scroll to position [116, 0]
click at [36, 74] on link "Vagas" at bounding box center [43, 73] width 87 height 20
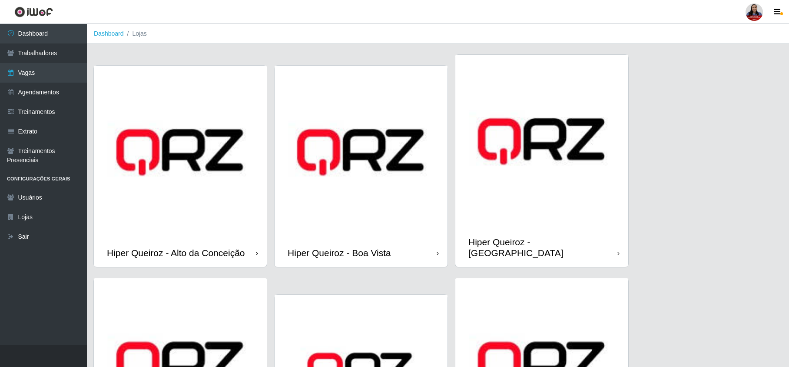
click at [166, 151] on img at bounding box center [180, 152] width 173 height 173
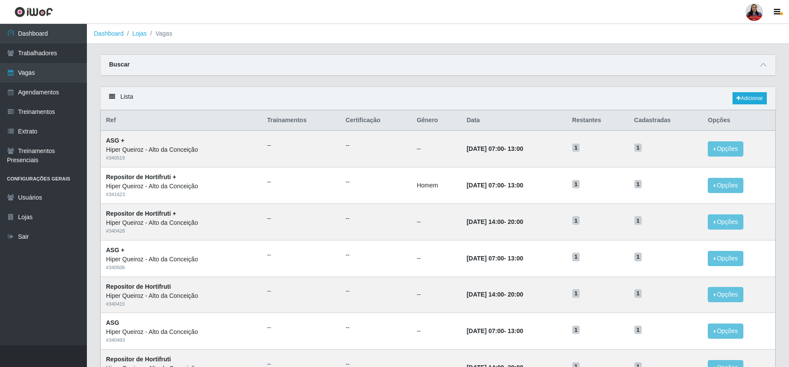
click at [770, 60] on div "Buscar" at bounding box center [437, 65] width 675 height 21
click at [765, 65] on icon at bounding box center [763, 65] width 6 height 6
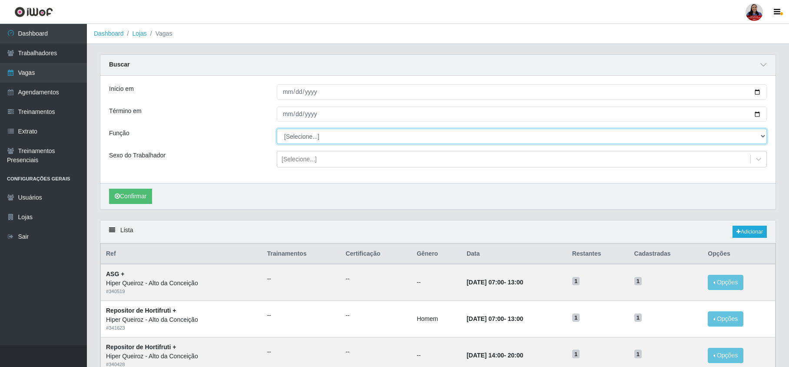
click at [370, 136] on select "[Selecione...] ASG ASG + ASG ++ Embalador Embalador + Embalador ++ Operador de …" at bounding box center [522, 136] width 490 height 15
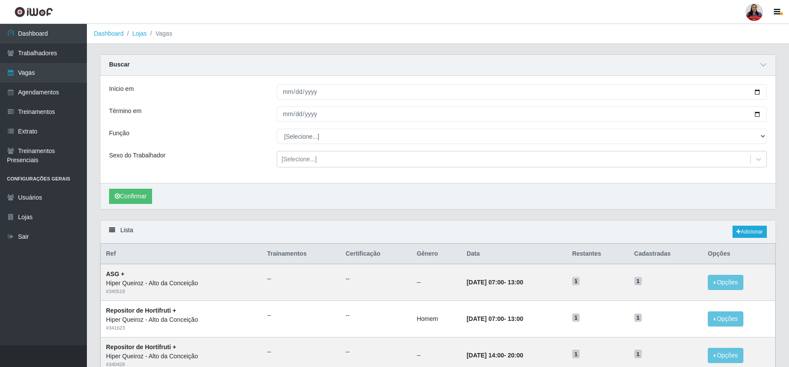
click at [232, 134] on div "Função" at bounding box center [187, 136] width 168 height 15
